Goal: Transaction & Acquisition: Obtain resource

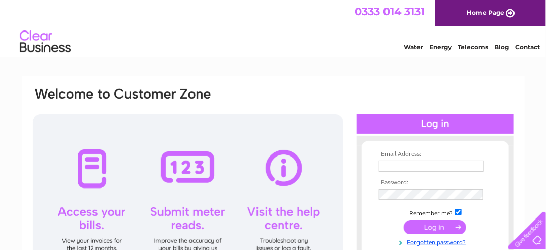
click at [397, 170] on input "text" at bounding box center [431, 166] width 105 height 11
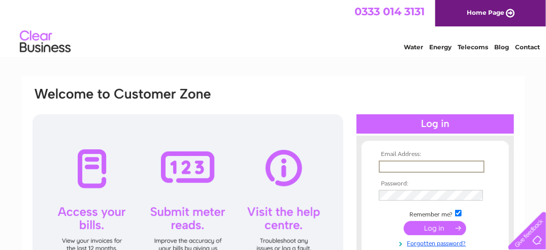
type input "[EMAIL_ADDRESS][DOMAIN_NAME]"
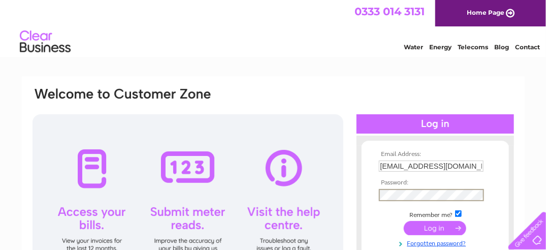
click at [435, 227] on input "submit" at bounding box center [435, 228] width 63 height 14
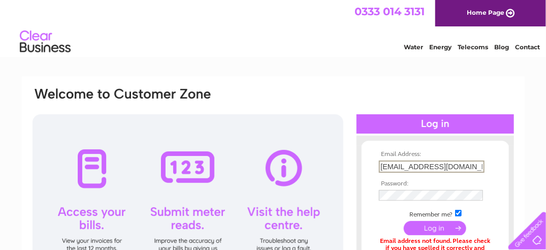
click at [471, 164] on input "[EMAIL_ADDRESS][DOMAIN_NAME]" at bounding box center [432, 167] width 106 height 12
type input "b"
click at [404, 221] on input "submit" at bounding box center [435, 228] width 63 height 14
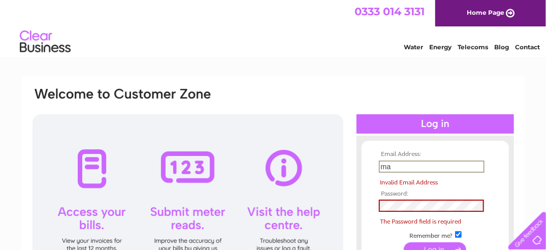
type input "marr924@btinternet.com"
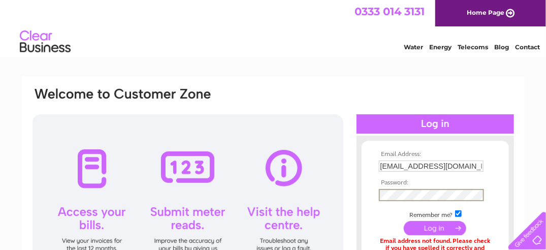
click at [436, 232] on input "submit" at bounding box center [435, 228] width 63 height 14
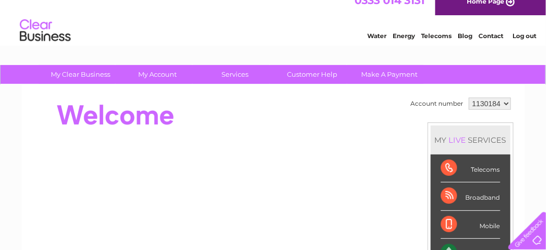
scroll to position [11, 0]
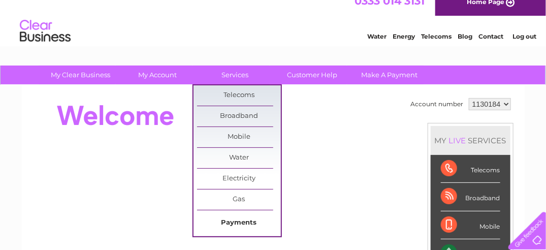
click at [251, 222] on link "Payments" at bounding box center [239, 223] width 84 height 20
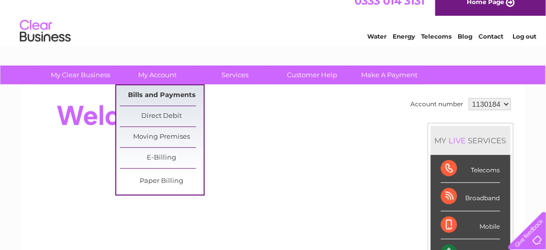
click at [170, 97] on link "Bills and Payments" at bounding box center [162, 95] width 84 height 20
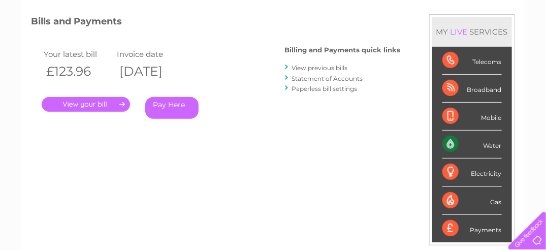
scroll to position [129, 0]
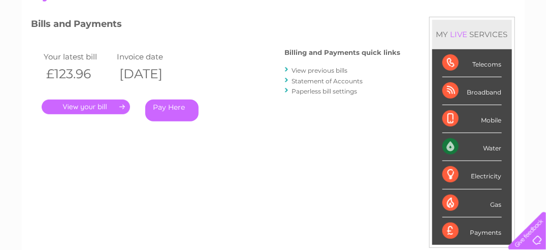
click at [332, 71] on link "View previous bills" at bounding box center [320, 71] width 56 height 8
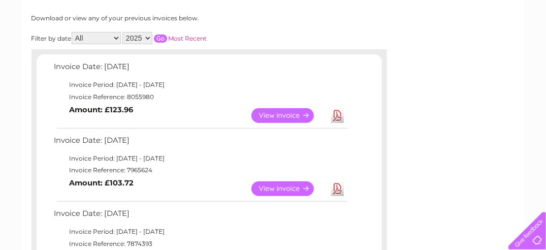
scroll to position [132, 0]
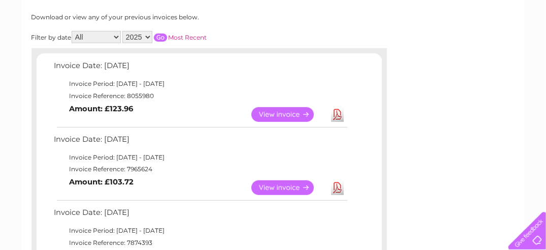
click at [287, 111] on link "View" at bounding box center [289, 114] width 75 height 15
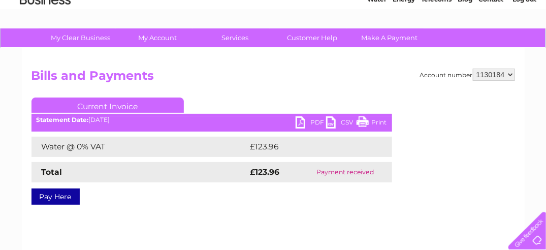
scroll to position [49, 0]
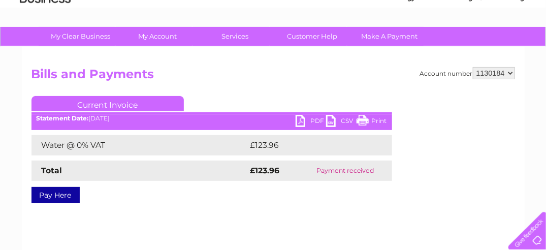
click at [304, 118] on link "PDF" at bounding box center [311, 122] width 30 height 15
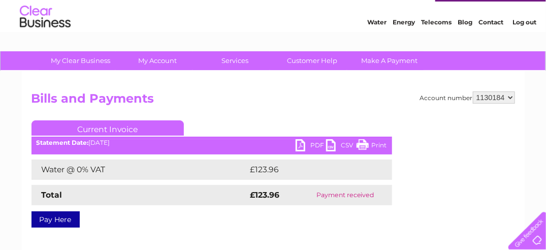
scroll to position [23, 0]
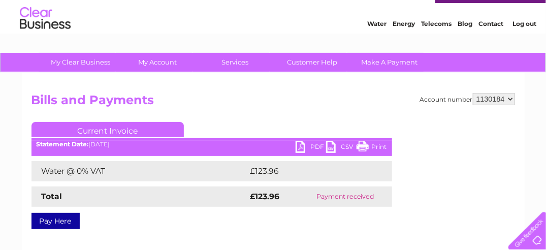
drag, startPoint x: 548, startPoint y: 60, endPoint x: 545, endPoint y: 74, distance: 14.1
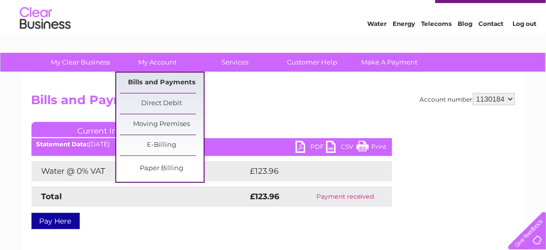
click at [169, 81] on link "Bills and Payments" at bounding box center [162, 83] width 84 height 20
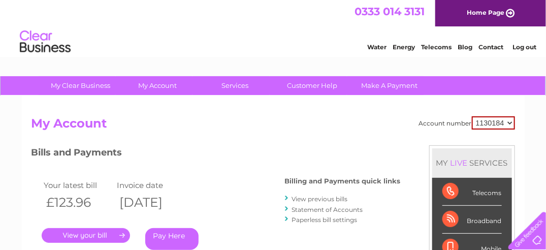
click at [320, 201] on link "View previous bills" at bounding box center [320, 199] width 56 height 8
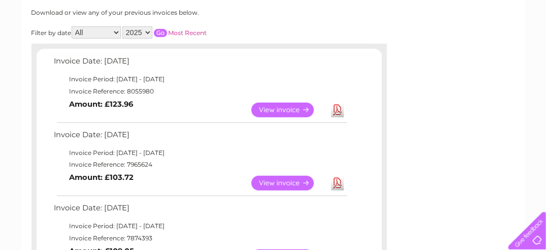
scroll to position [137, 0]
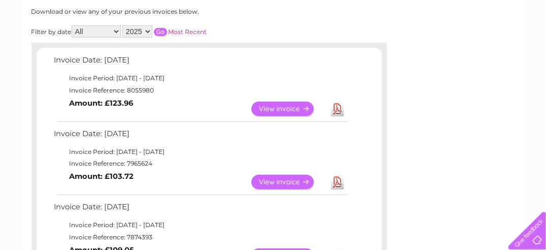
click at [338, 179] on link "Download" at bounding box center [337, 182] width 13 height 15
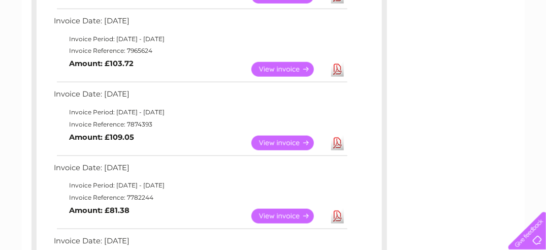
scroll to position [268, 0]
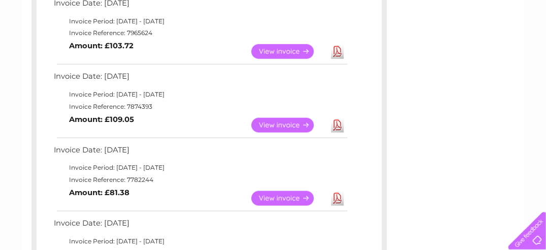
click at [335, 126] on link "Download" at bounding box center [337, 125] width 13 height 15
click at [339, 197] on link "Download" at bounding box center [337, 198] width 13 height 15
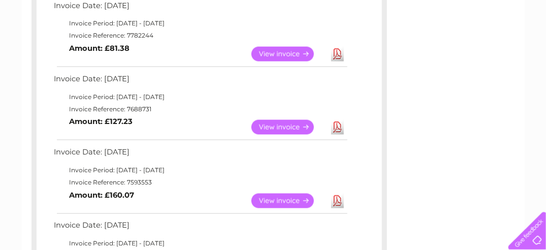
scroll to position [414, 0]
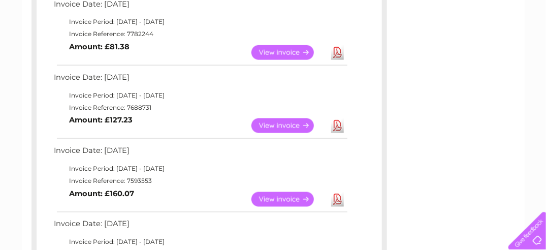
click at [335, 128] on link "Download" at bounding box center [337, 125] width 13 height 15
click at [337, 200] on link "Download" at bounding box center [337, 199] width 13 height 15
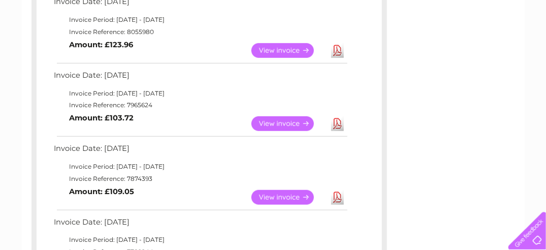
scroll to position [19, 0]
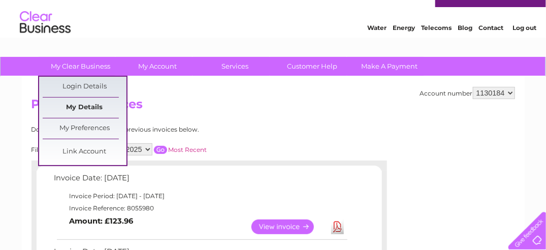
click at [88, 104] on link "My Details" at bounding box center [85, 108] width 84 height 20
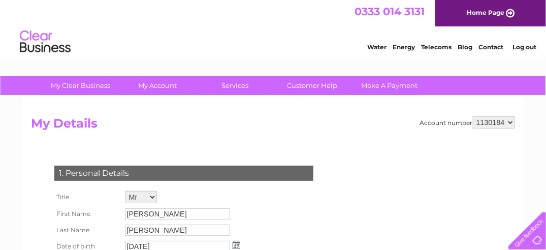
click at [523, 46] on link "Log out" at bounding box center [525, 47] width 24 height 8
